Goal: Task Accomplishment & Management: Use online tool/utility

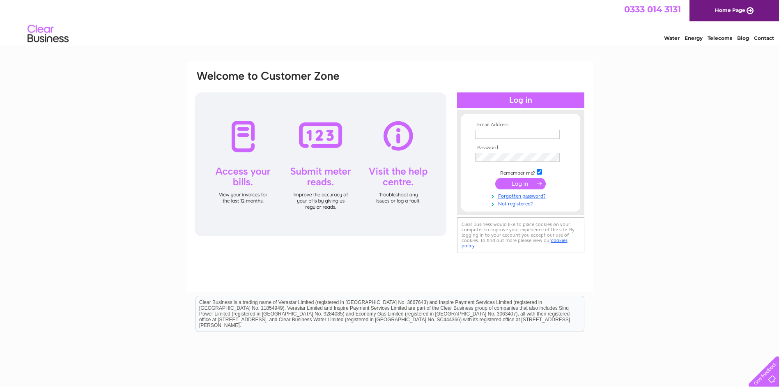
type input "[PERSON_NAME][EMAIL_ADDRESS][PERSON_NAME][DOMAIN_NAME]"
click at [519, 184] on input "submit" at bounding box center [520, 184] width 51 height 12
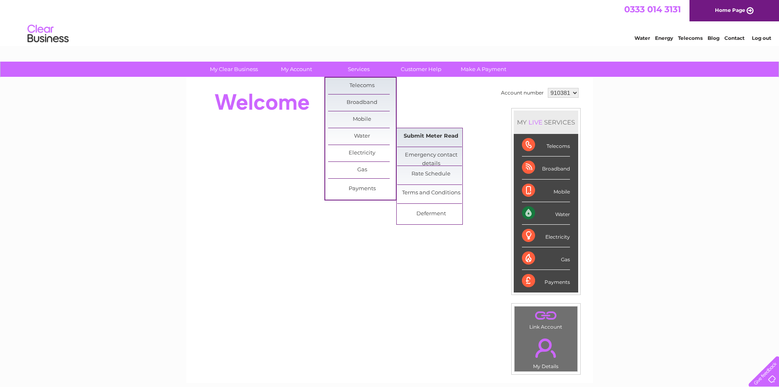
click at [410, 135] on link "Submit Meter Read" at bounding box center [431, 136] width 68 height 16
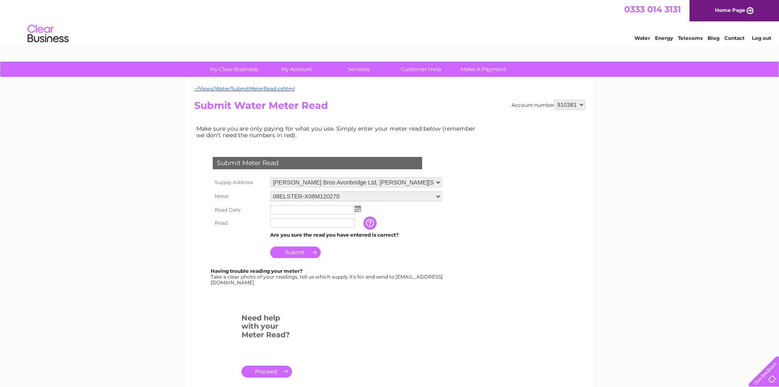
click at [580, 104] on select "910381 910384" at bounding box center [569, 105] width 31 height 10
select select "910384"
click at [554, 100] on select "910381 910384" at bounding box center [569, 105] width 31 height 10
click at [356, 208] on img at bounding box center [358, 208] width 6 height 7
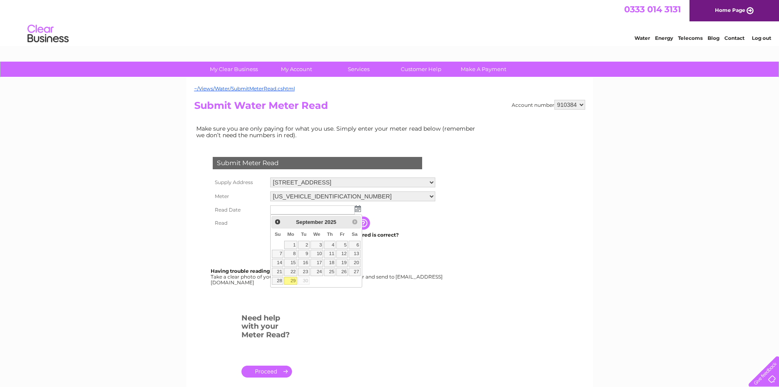
click at [292, 280] on link "29" at bounding box center [290, 281] width 13 height 8
type input "2025/09/29"
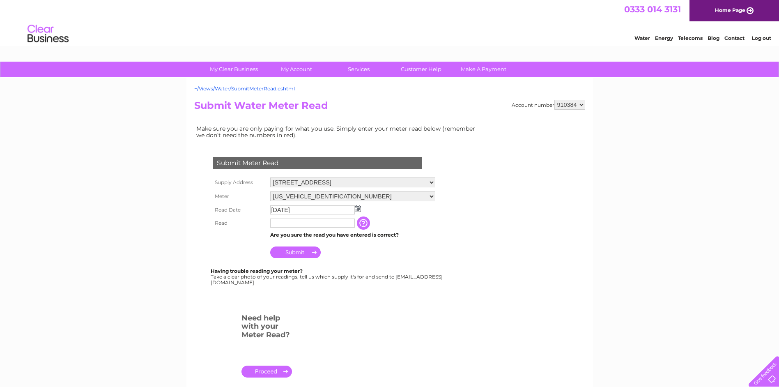
click at [288, 223] on input "text" at bounding box center [312, 223] width 85 height 9
type input "593"
click at [298, 253] on input "Submit" at bounding box center [295, 253] width 51 height 12
